Goal: Information Seeking & Learning: Check status

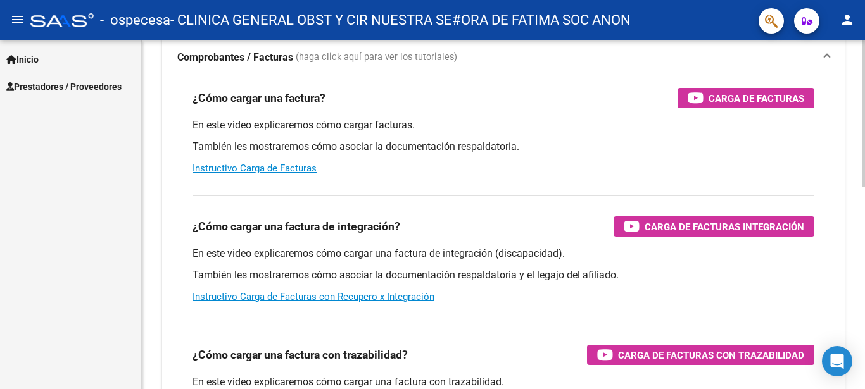
scroll to position [33, 0]
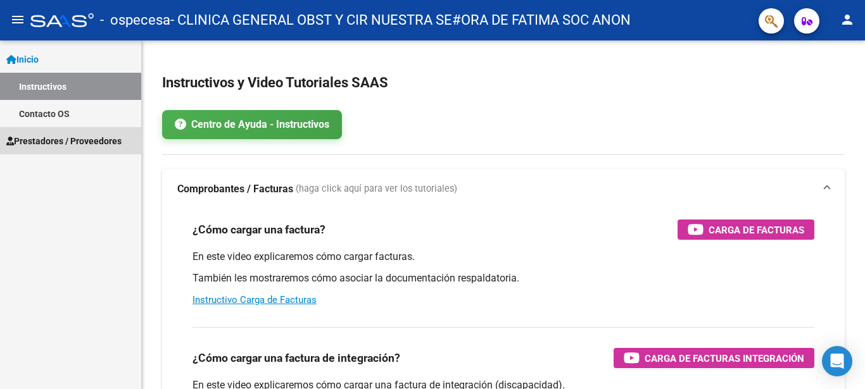
click at [61, 138] on span "Prestadores / Proveedores" at bounding box center [63, 141] width 115 height 14
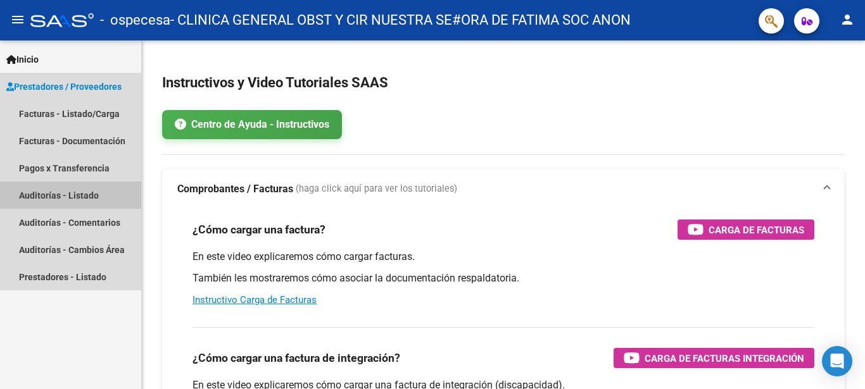
click at [77, 195] on link "Auditorías - Listado" at bounding box center [70, 195] width 141 height 27
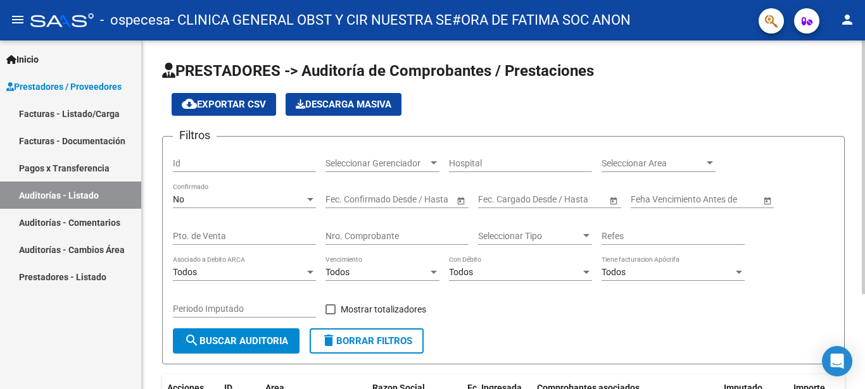
click at [185, 161] on input "Id" at bounding box center [244, 163] width 143 height 11
type input "70313088"
click at [434, 162] on div at bounding box center [433, 162] width 6 height 3
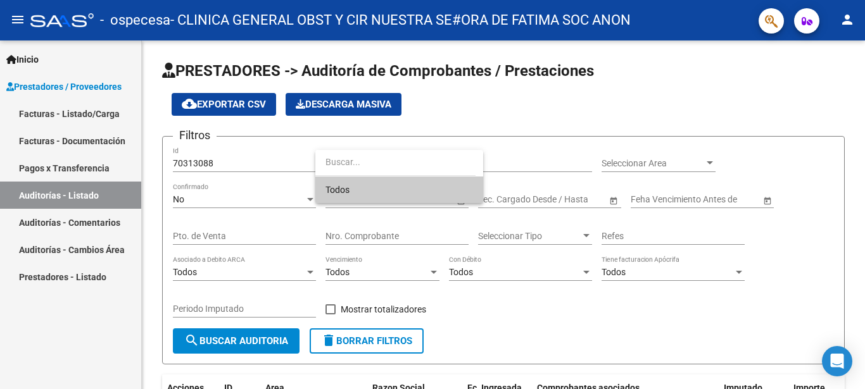
click at [348, 190] on span "Todos" at bounding box center [399, 190] width 148 height 27
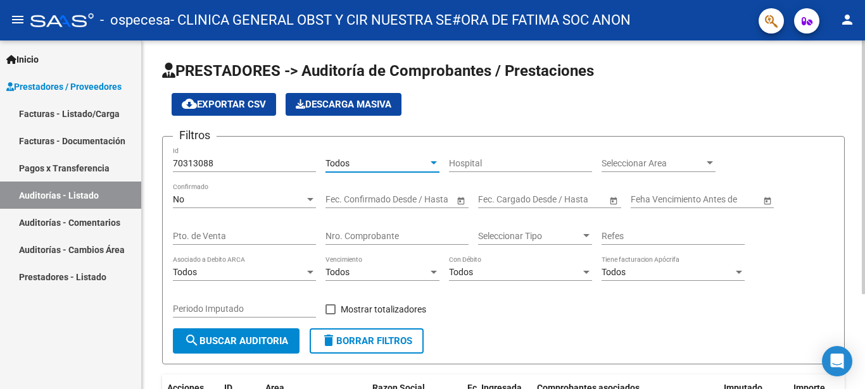
click at [575, 156] on div "Hospital" at bounding box center [520, 159] width 143 height 25
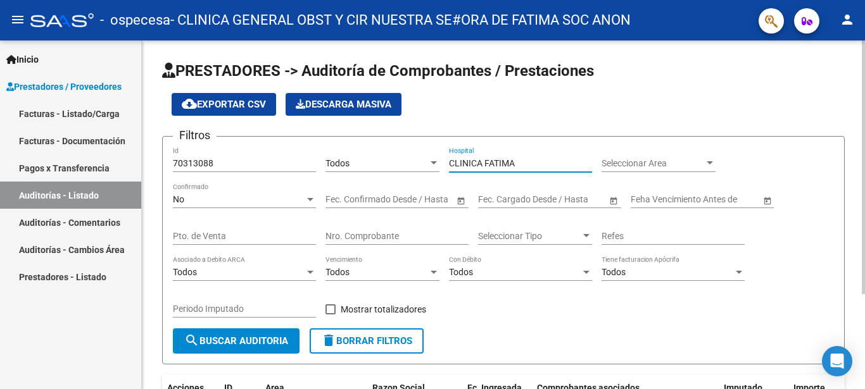
type input "CLINICA FATIMA"
click at [248, 339] on span "search Buscar Auditoria" at bounding box center [236, 341] width 104 height 11
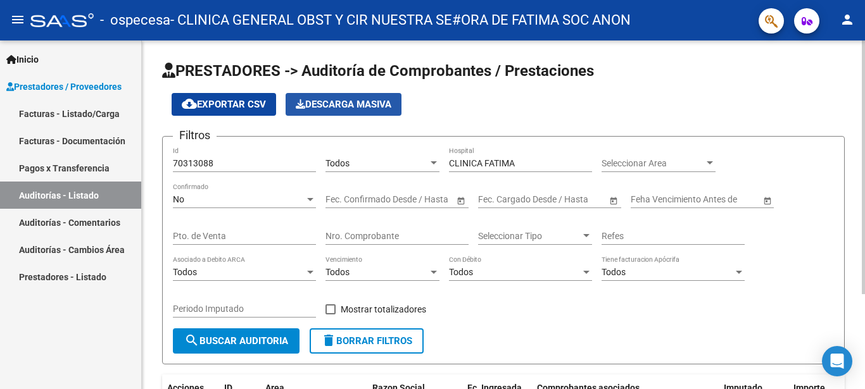
click at [339, 103] on span "Descarga Masiva" at bounding box center [344, 104] width 96 height 11
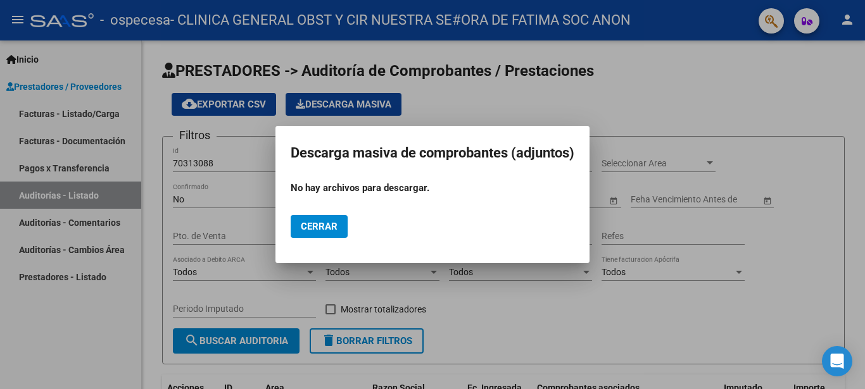
click at [308, 229] on span "Cerrar" at bounding box center [319, 226] width 37 height 11
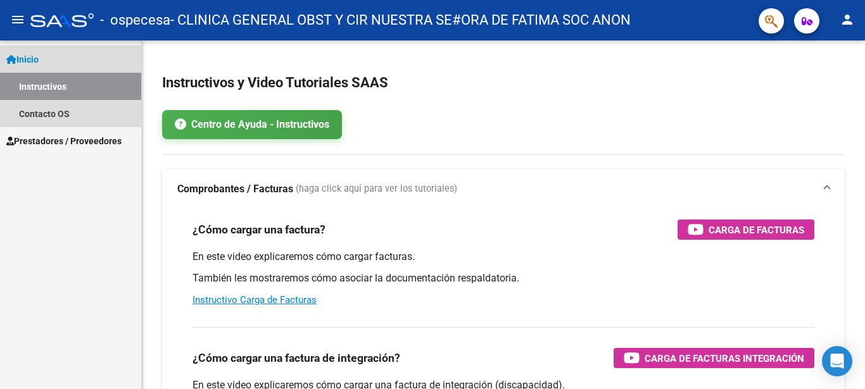
click at [34, 59] on span "Inicio" at bounding box center [22, 60] width 32 height 14
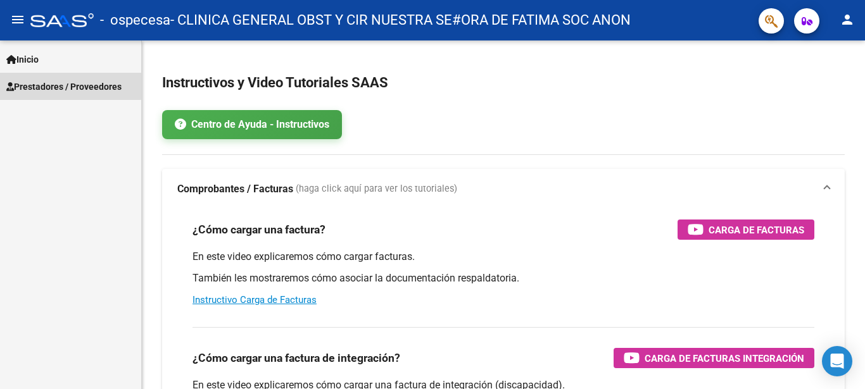
click at [66, 85] on span "Prestadores / Proveedores" at bounding box center [63, 87] width 115 height 14
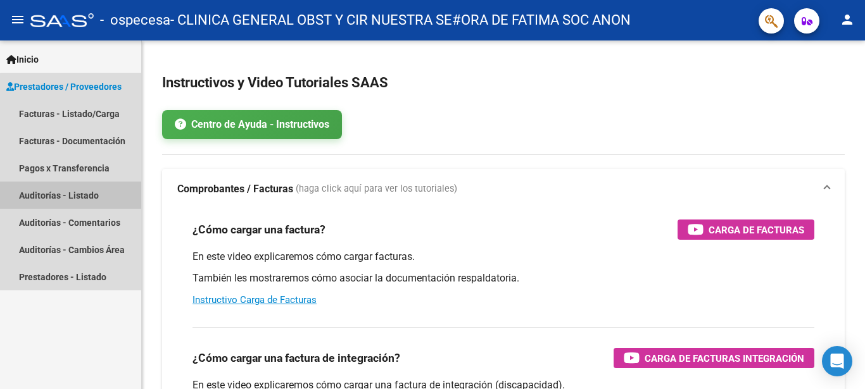
click at [78, 195] on link "Auditorías - Listado" at bounding box center [70, 195] width 141 height 27
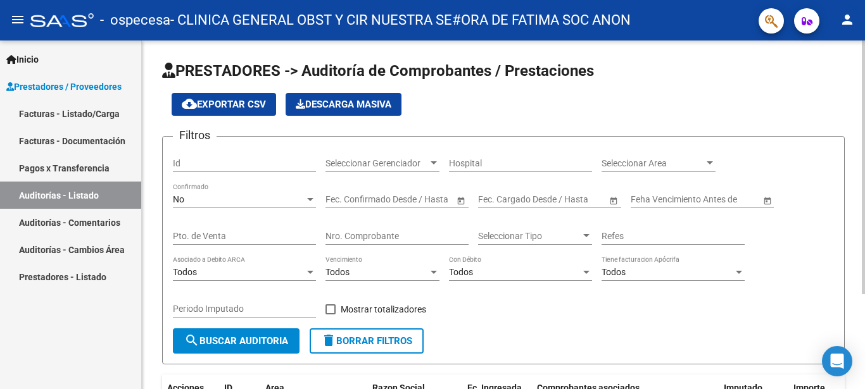
scroll to position [65, 0]
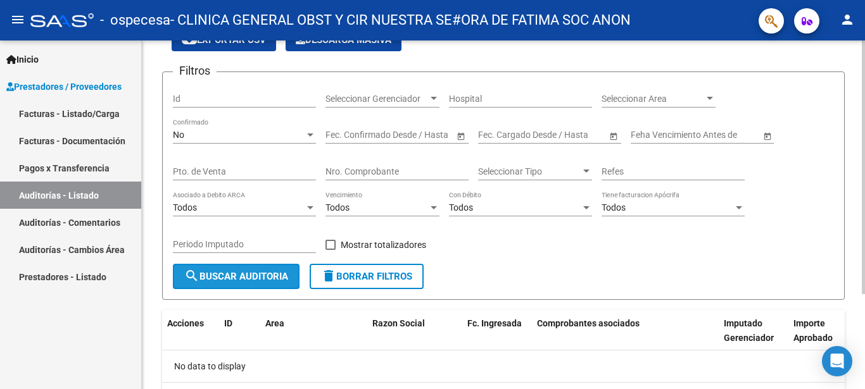
click at [247, 277] on span "search Buscar Auditoria" at bounding box center [236, 276] width 104 height 11
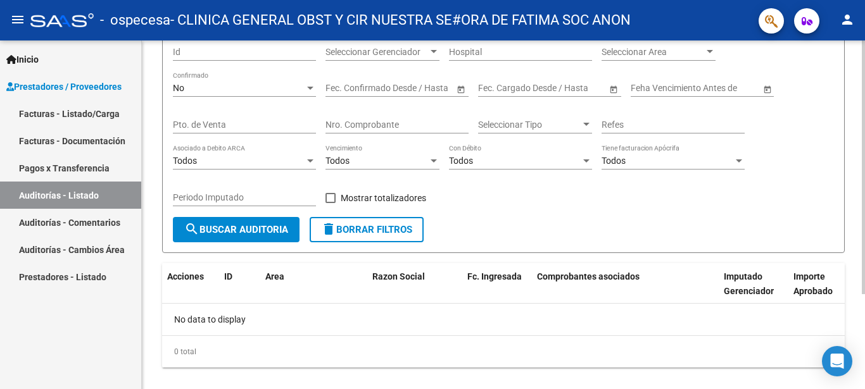
scroll to position [131, 0]
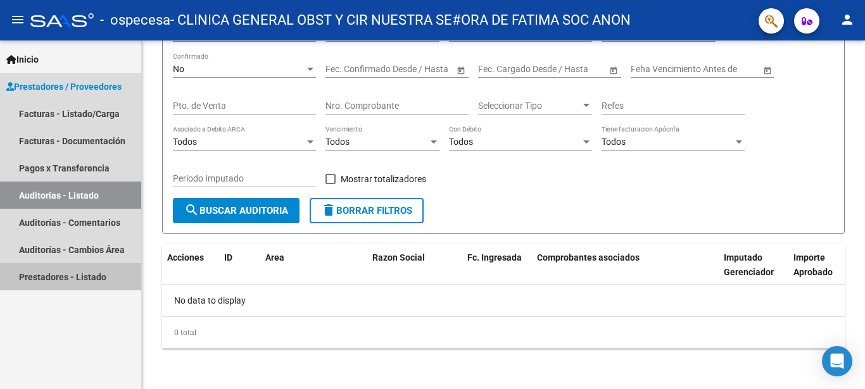
click at [49, 278] on link "Prestadores - Listado" at bounding box center [70, 276] width 141 height 27
